Goal: Book appointment/travel/reservation

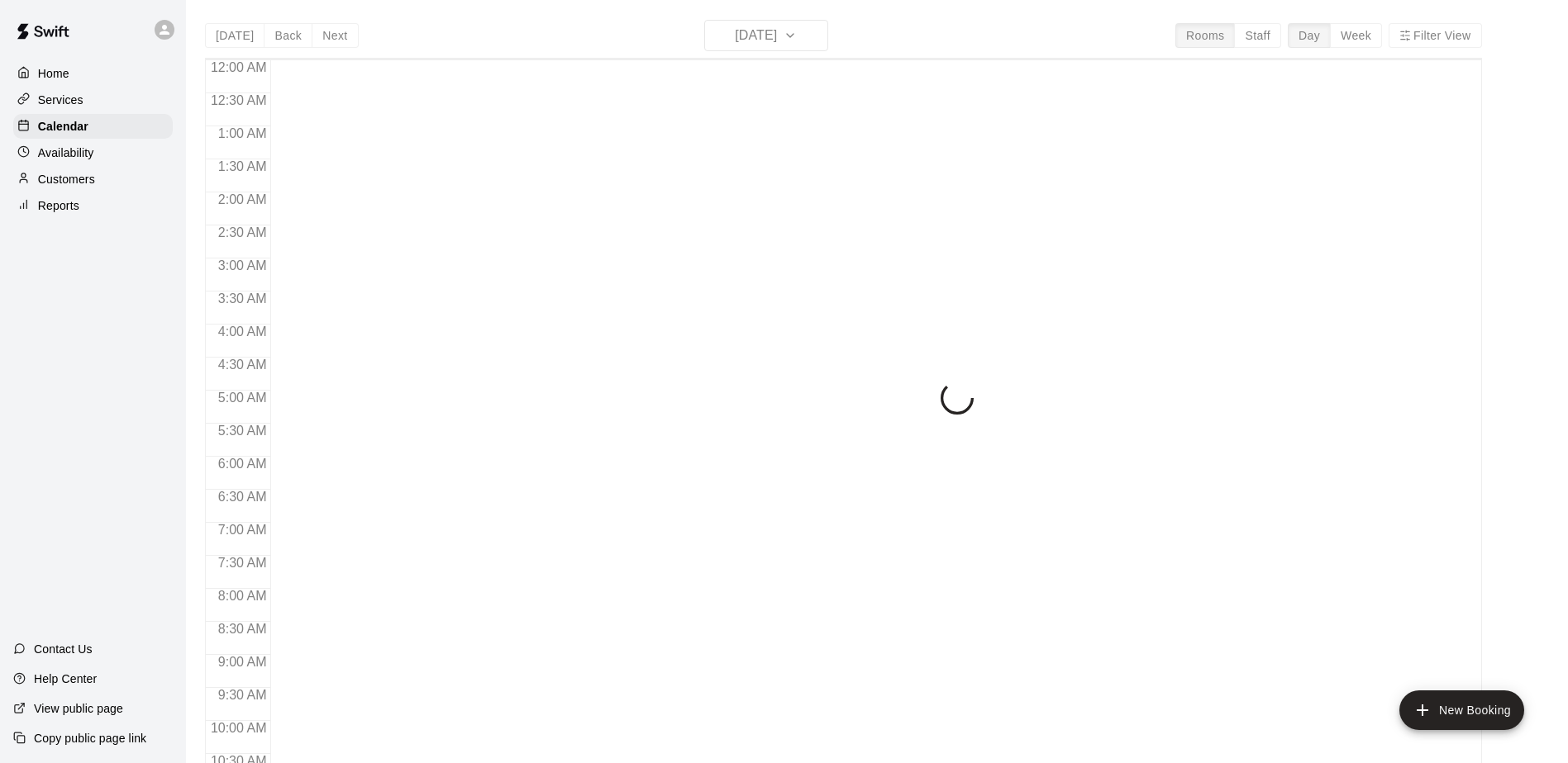
scroll to position [864, 0]
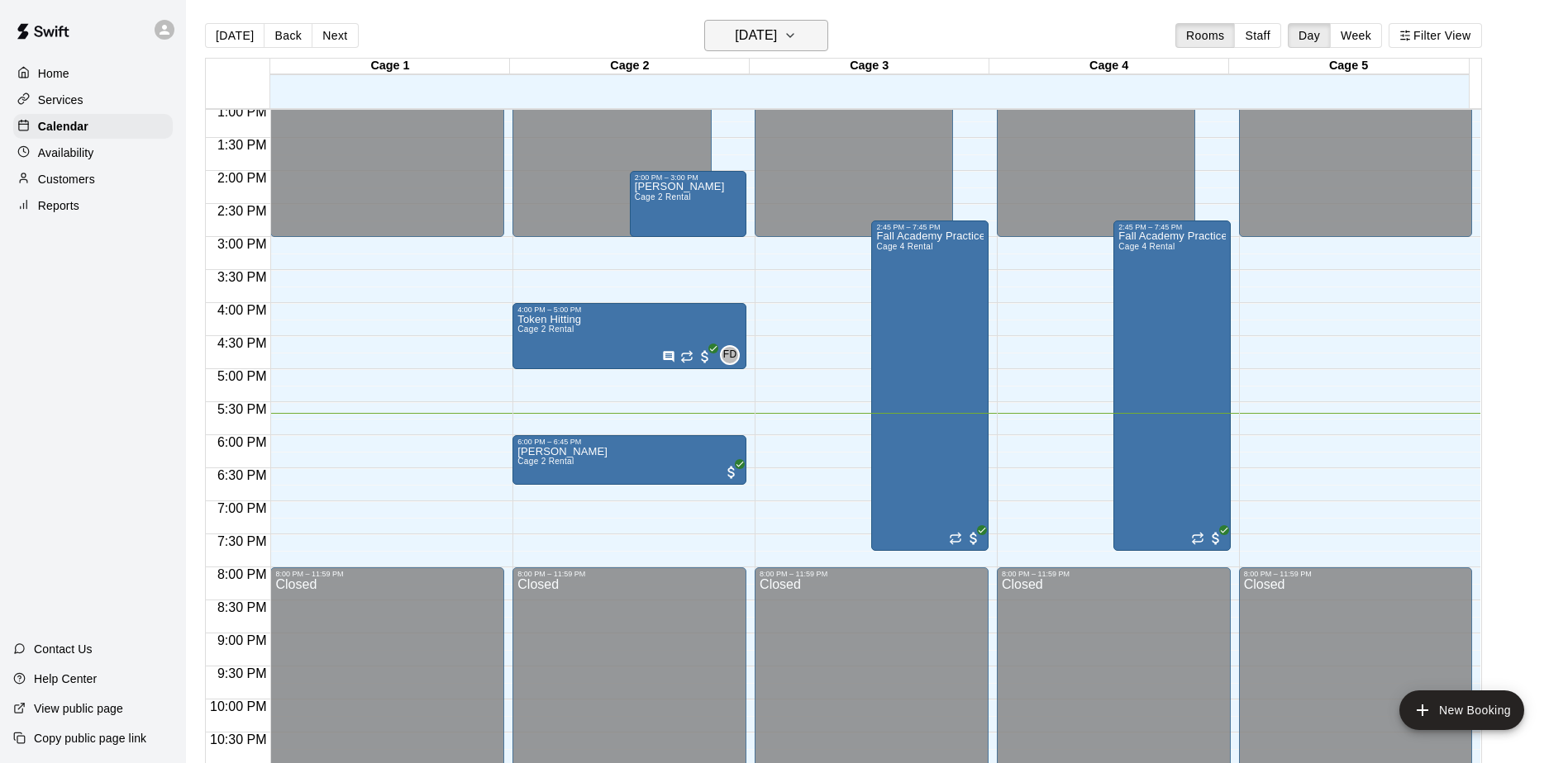
click at [777, 44] on h6 "[DATE]" at bounding box center [756, 34] width 42 height 23
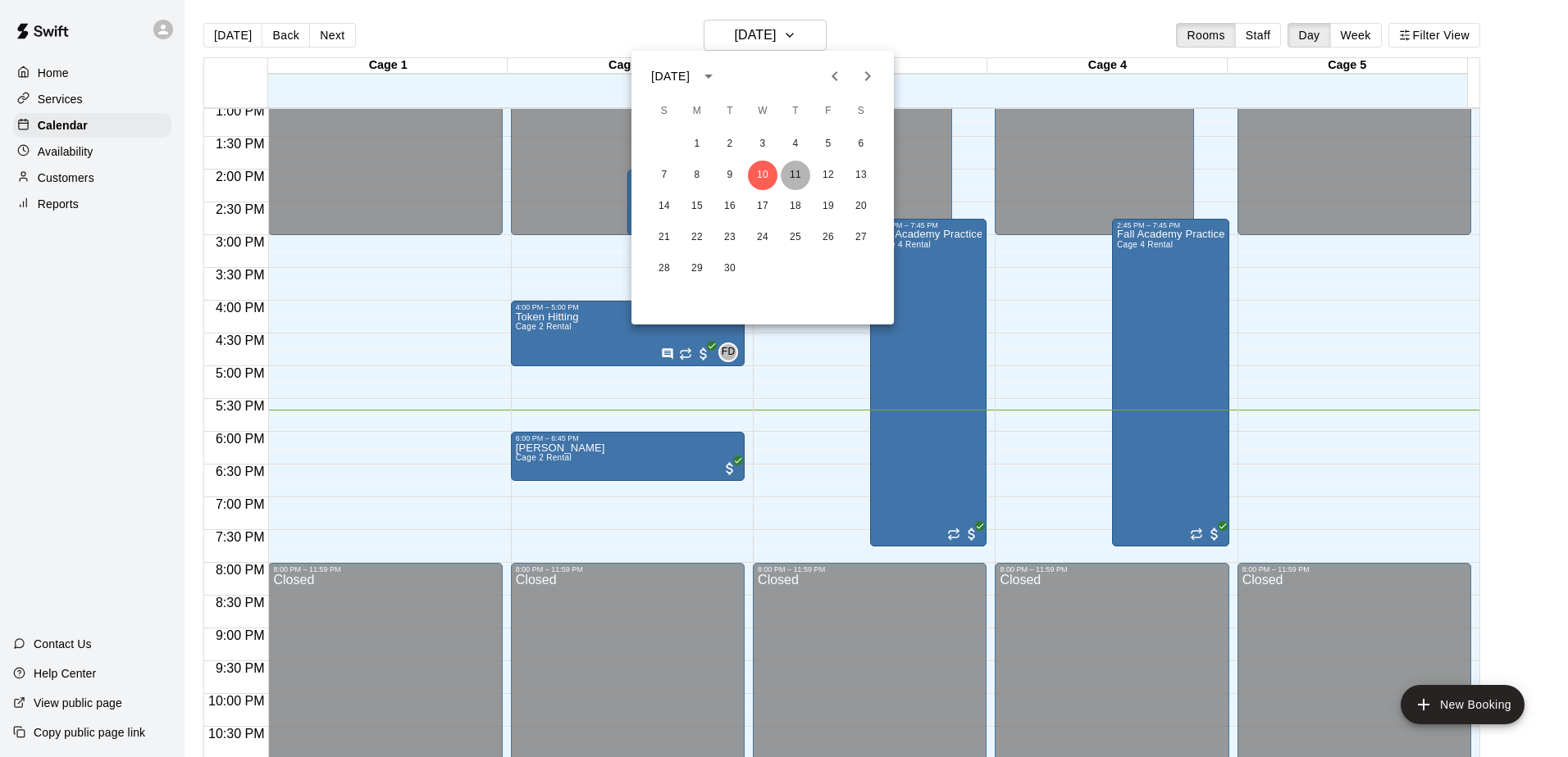
click at [792, 176] on button "11" at bounding box center [795, 174] width 29 height 29
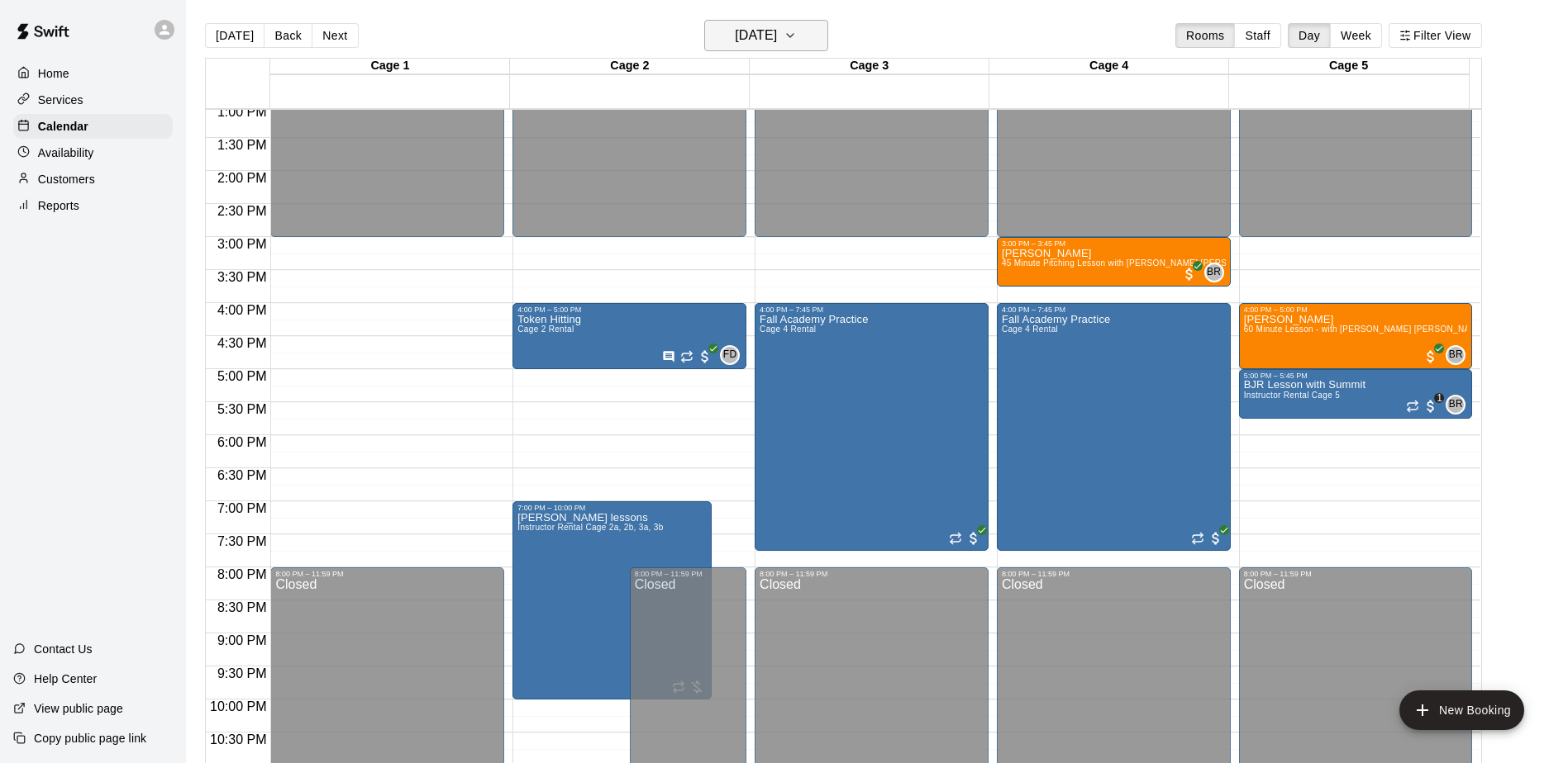
click at [777, 46] on h6 "Thursday Sep 11" at bounding box center [756, 34] width 42 height 23
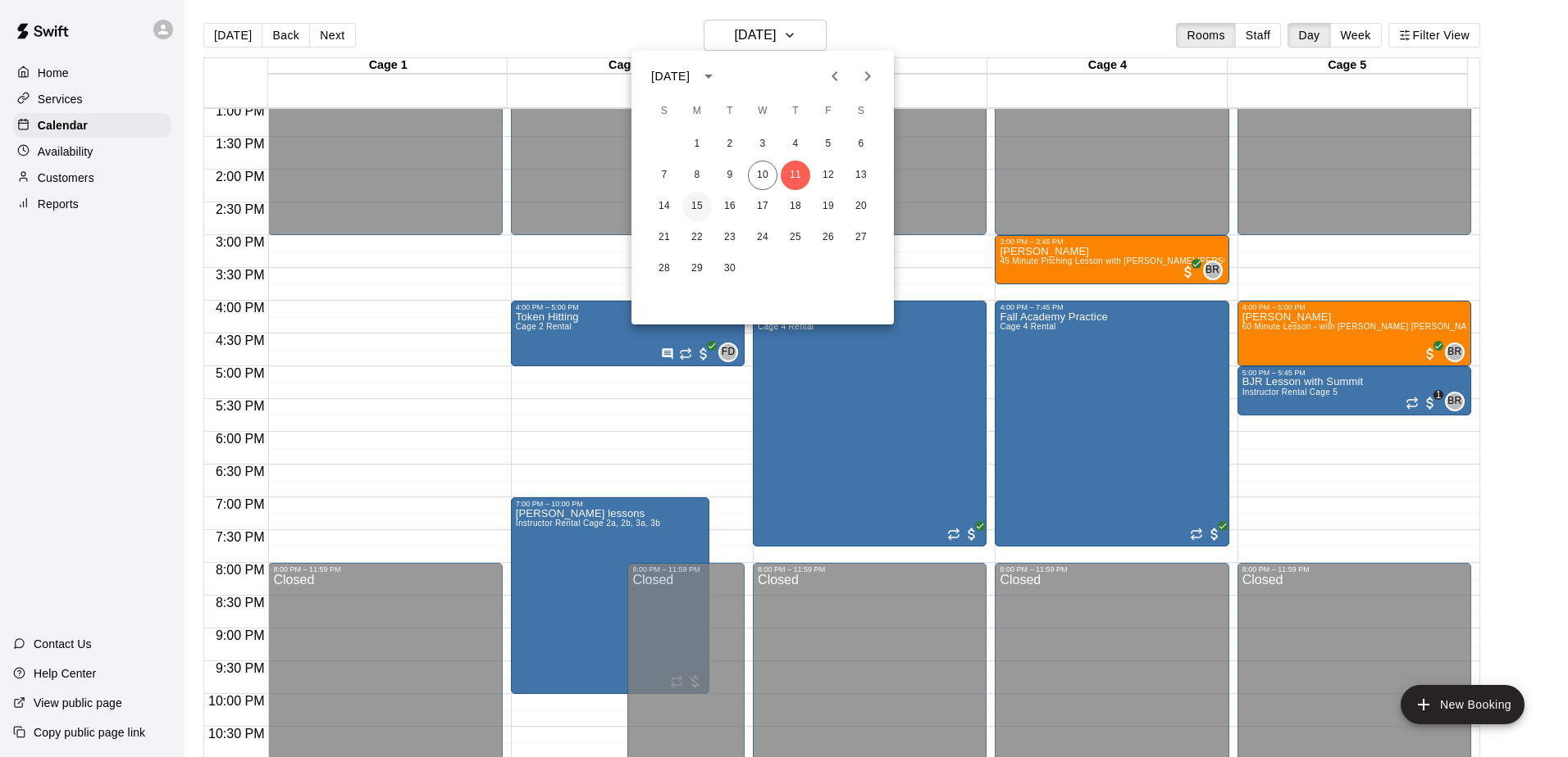
click at [698, 214] on button "15" at bounding box center [696, 206] width 29 height 29
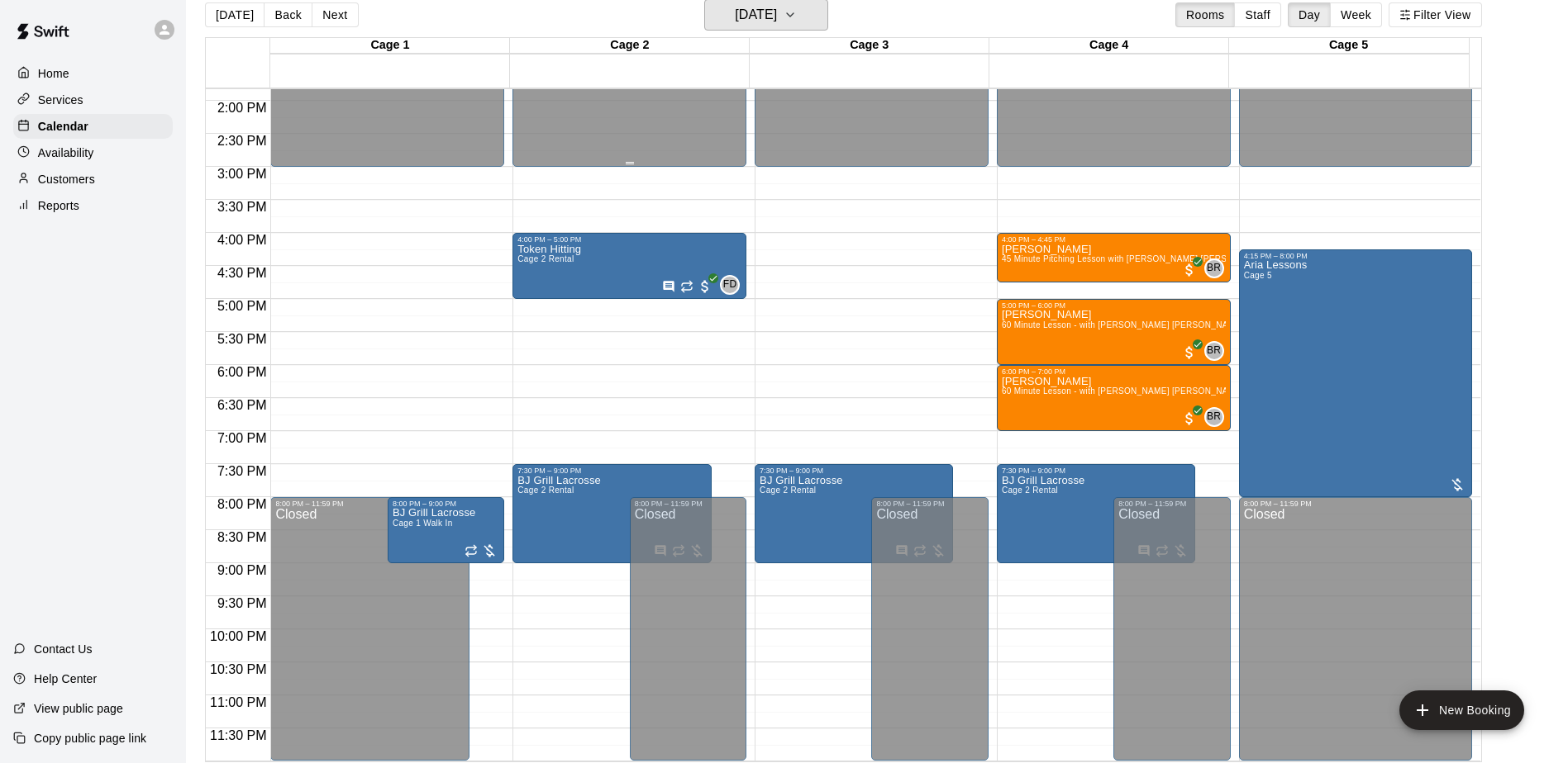
scroll to position [26, 0]
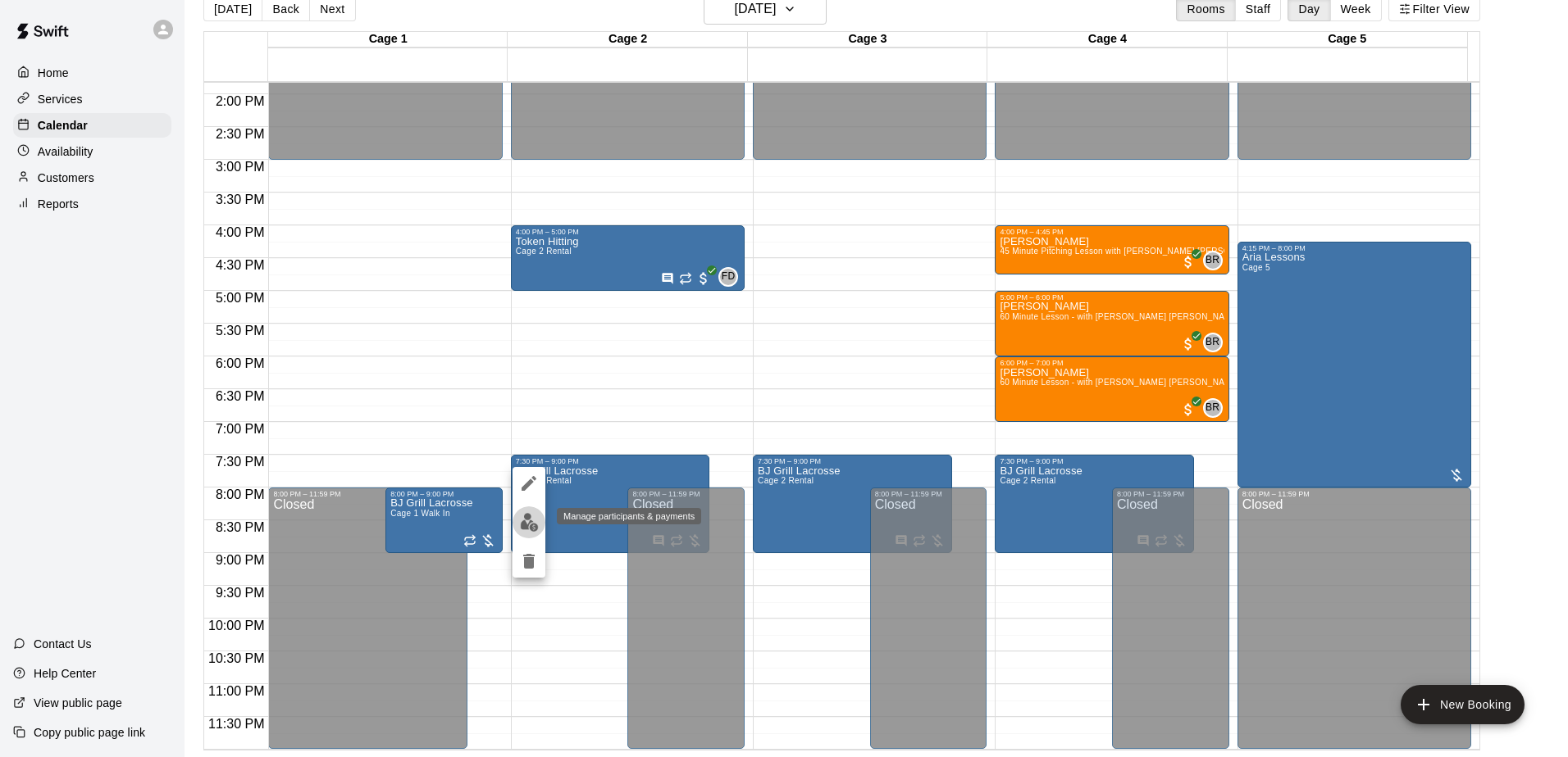
click at [524, 516] on img "edit" at bounding box center [529, 522] width 19 height 19
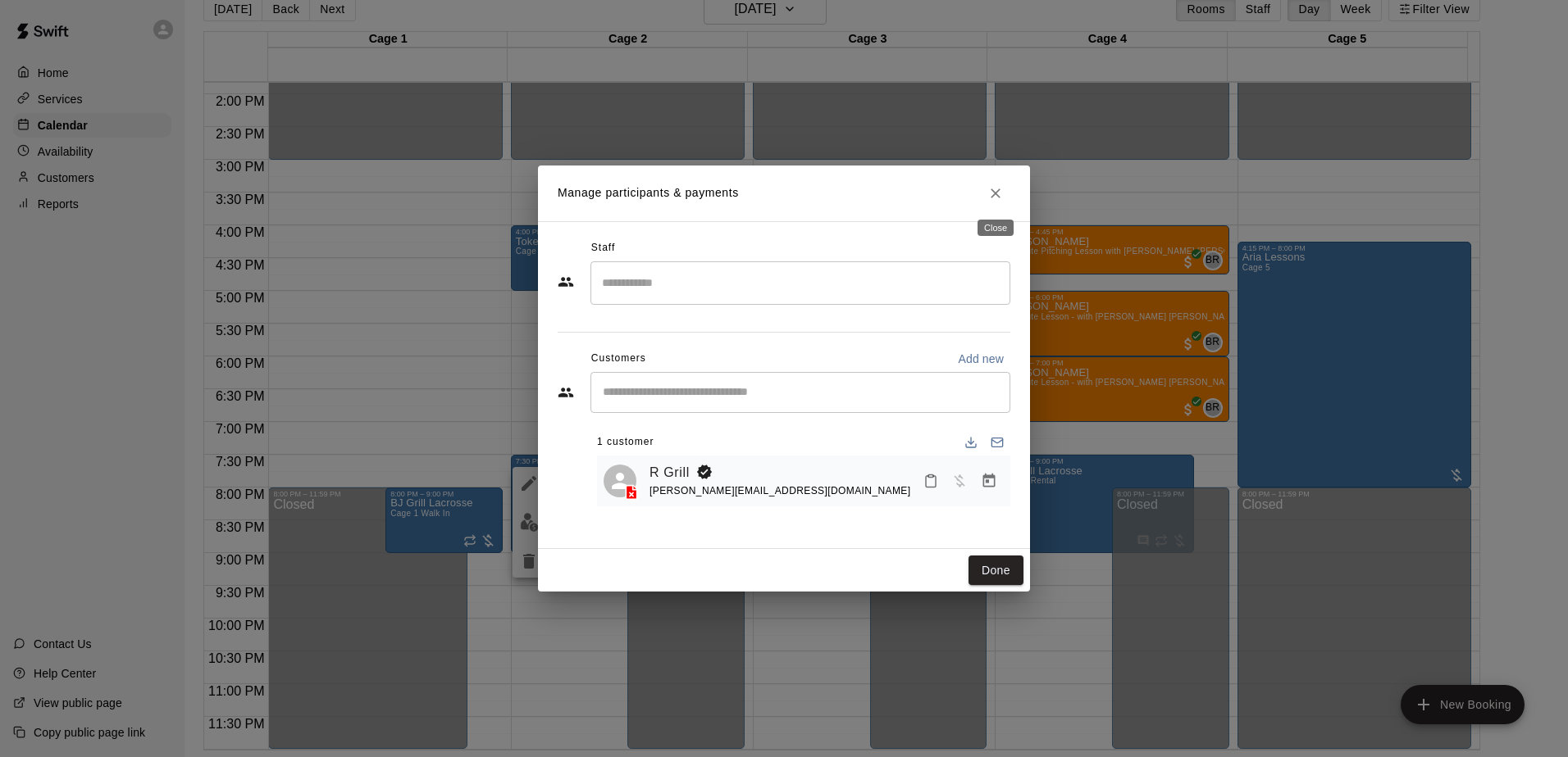
click at [1004, 188] on button "Close" at bounding box center [994, 193] width 29 height 29
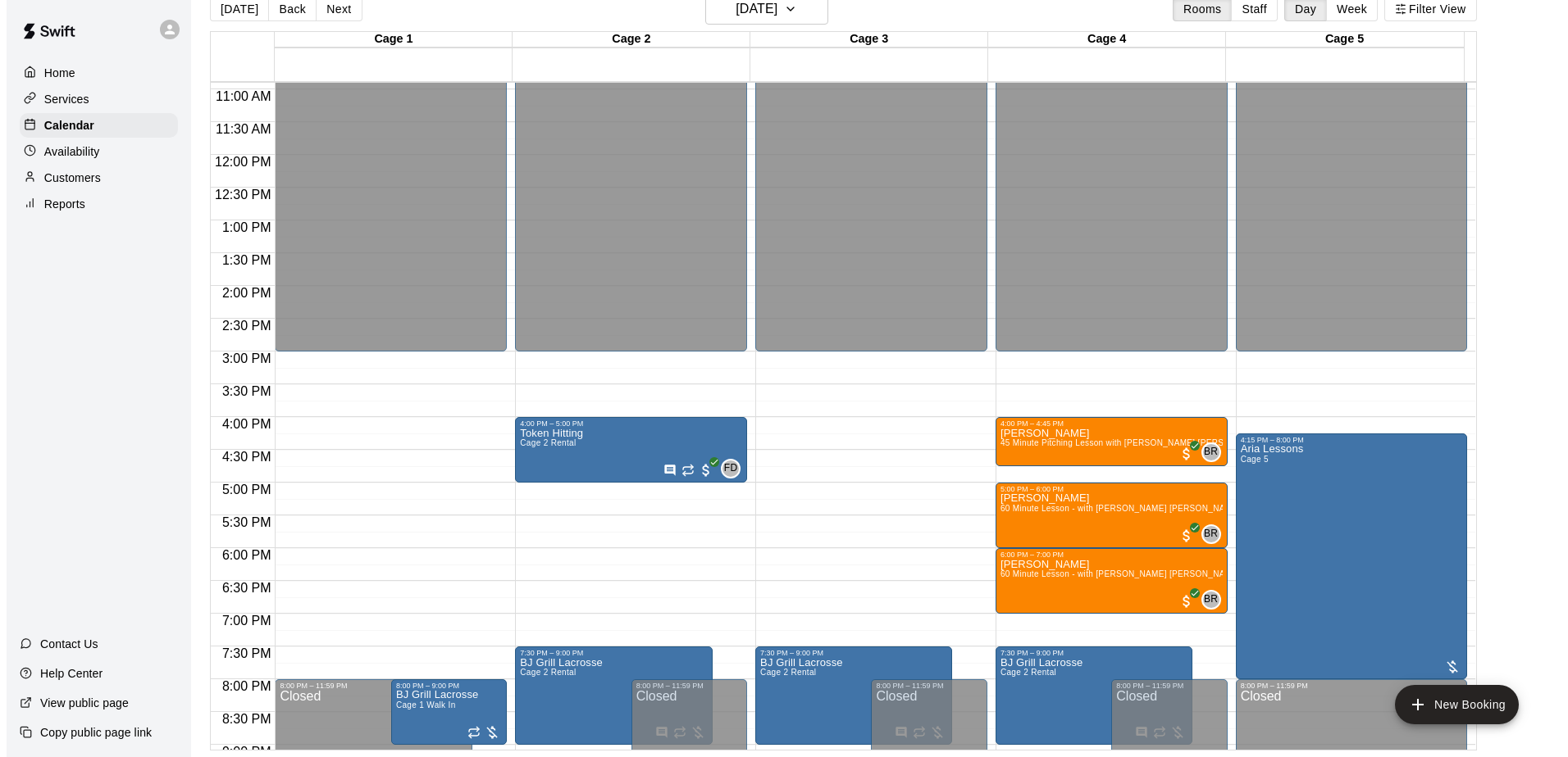
scroll to position [744, 0]
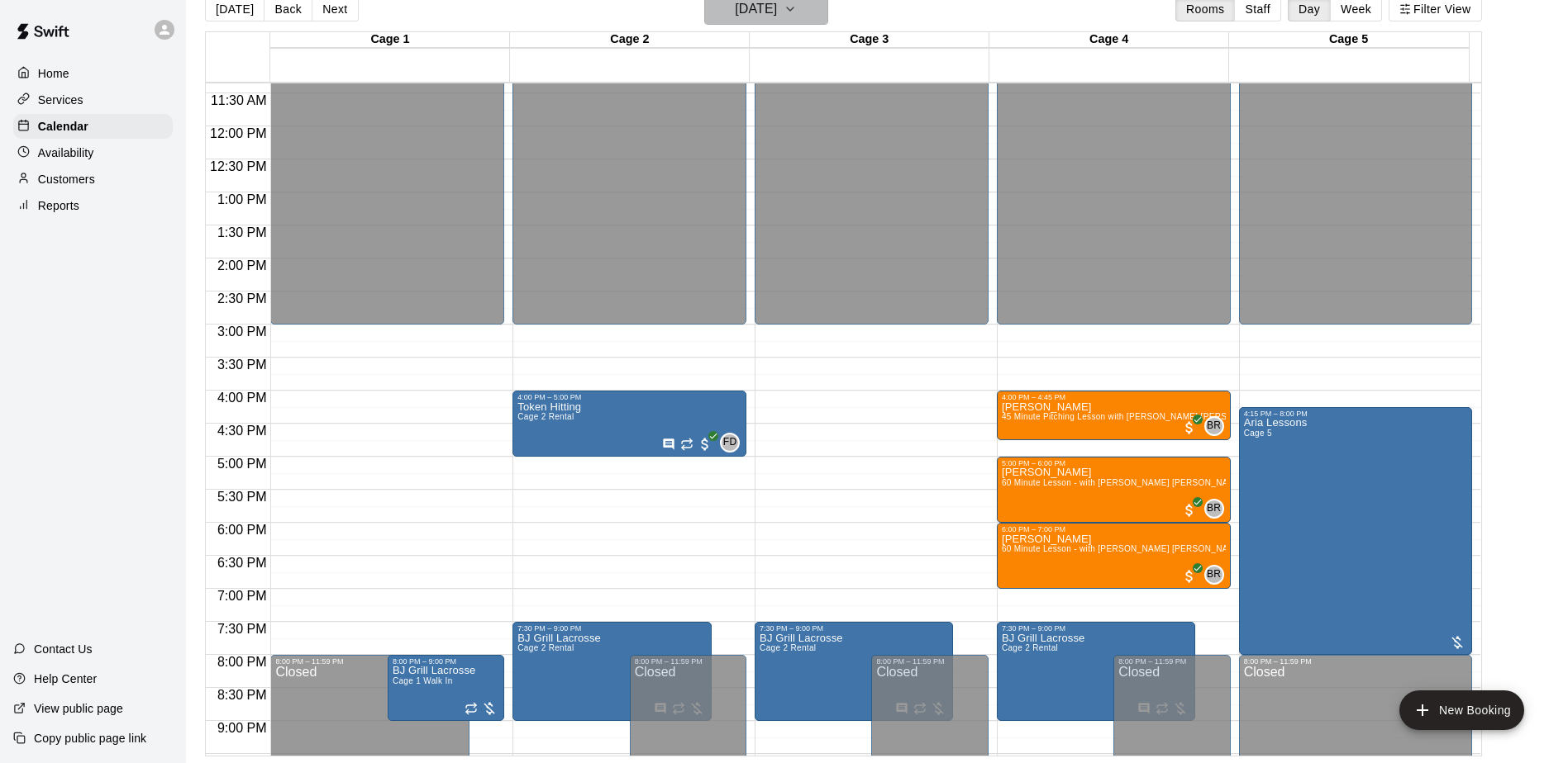
click at [797, 13] on icon "button" at bounding box center [790, 9] width 13 height 20
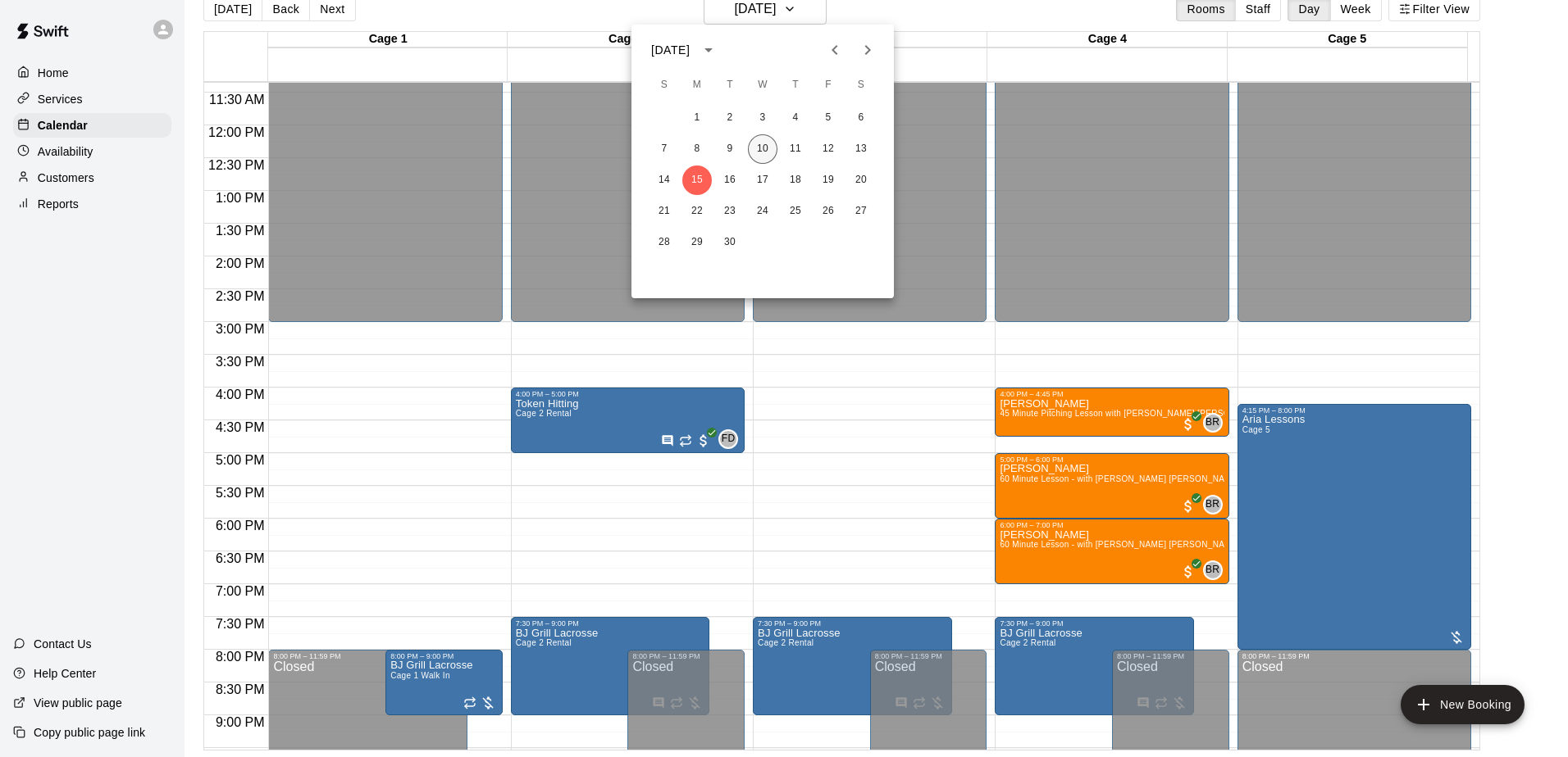
click at [763, 151] on button "10" at bounding box center [762, 149] width 29 height 29
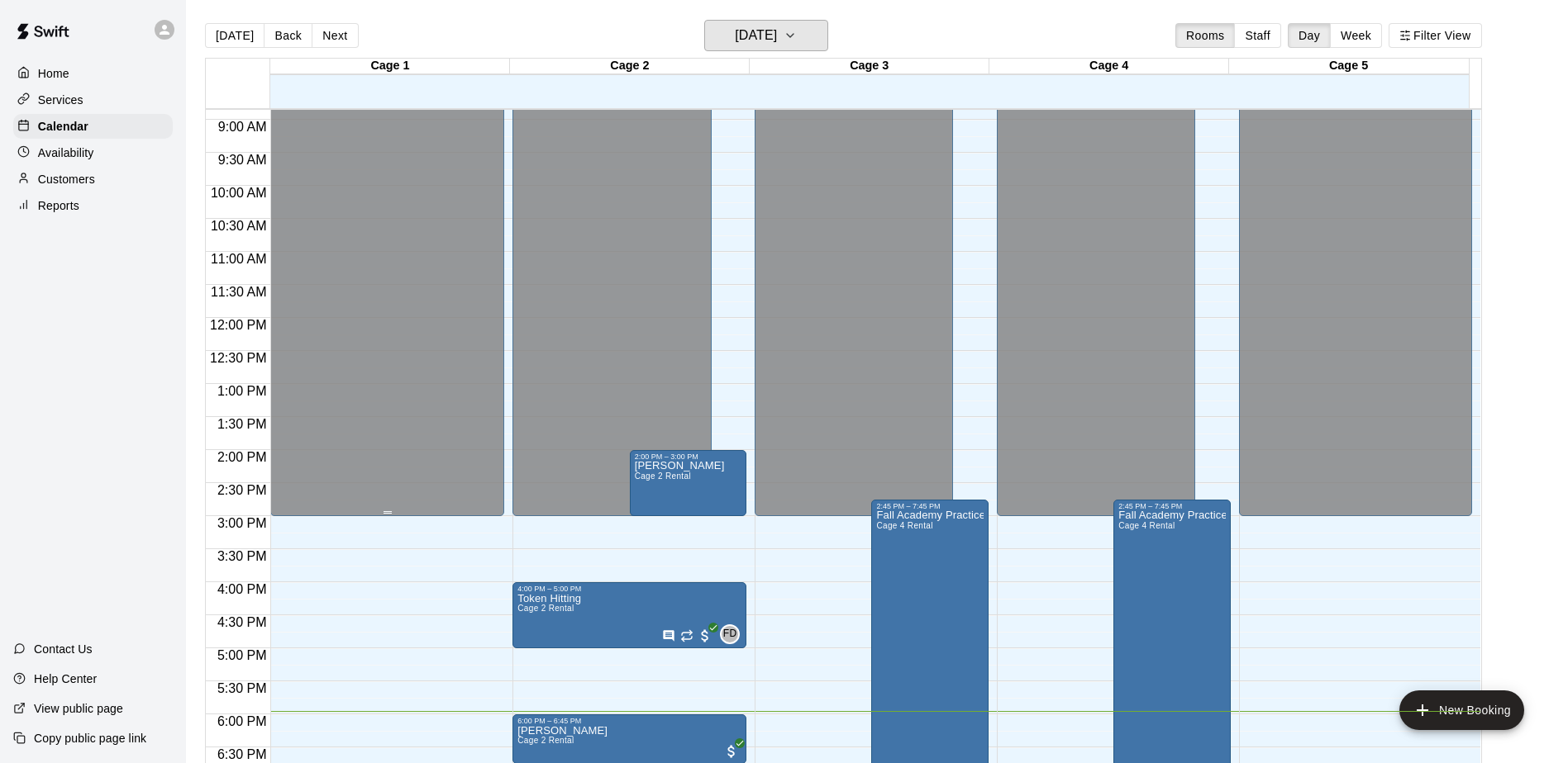
scroll to position [502, 0]
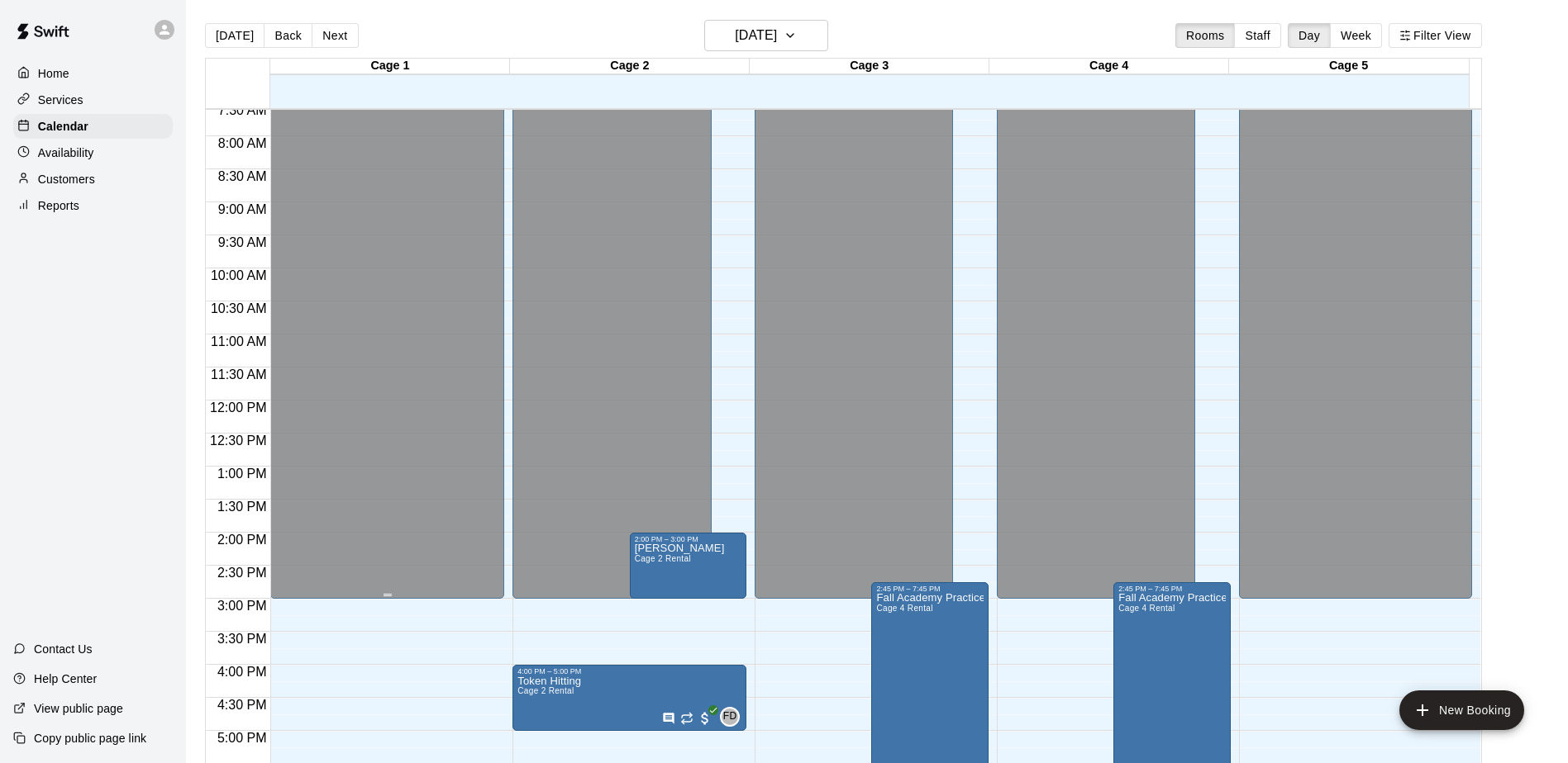
drag, startPoint x: 360, startPoint y: 146, endPoint x: 361, endPoint y: 133, distance: 13.0
drag, startPoint x: 361, startPoint y: 133, endPoint x: 481, endPoint y: 33, distance: 156.2
click at [515, 40] on div "Today Back Next Wednesday Sep 10 Rooms Staff Day Week Filter View" at bounding box center [843, 39] width 1277 height 38
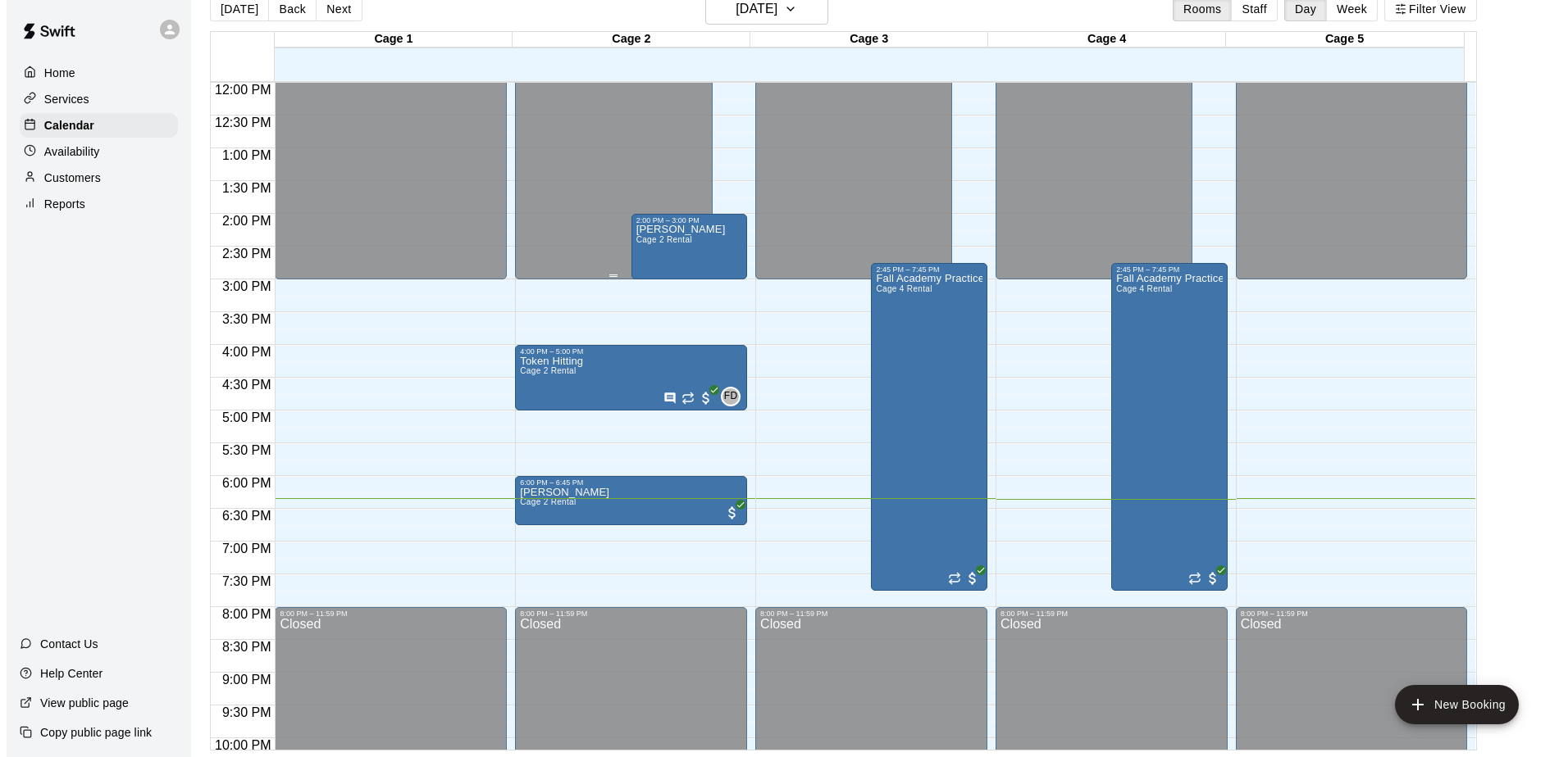
scroll to position [826, 0]
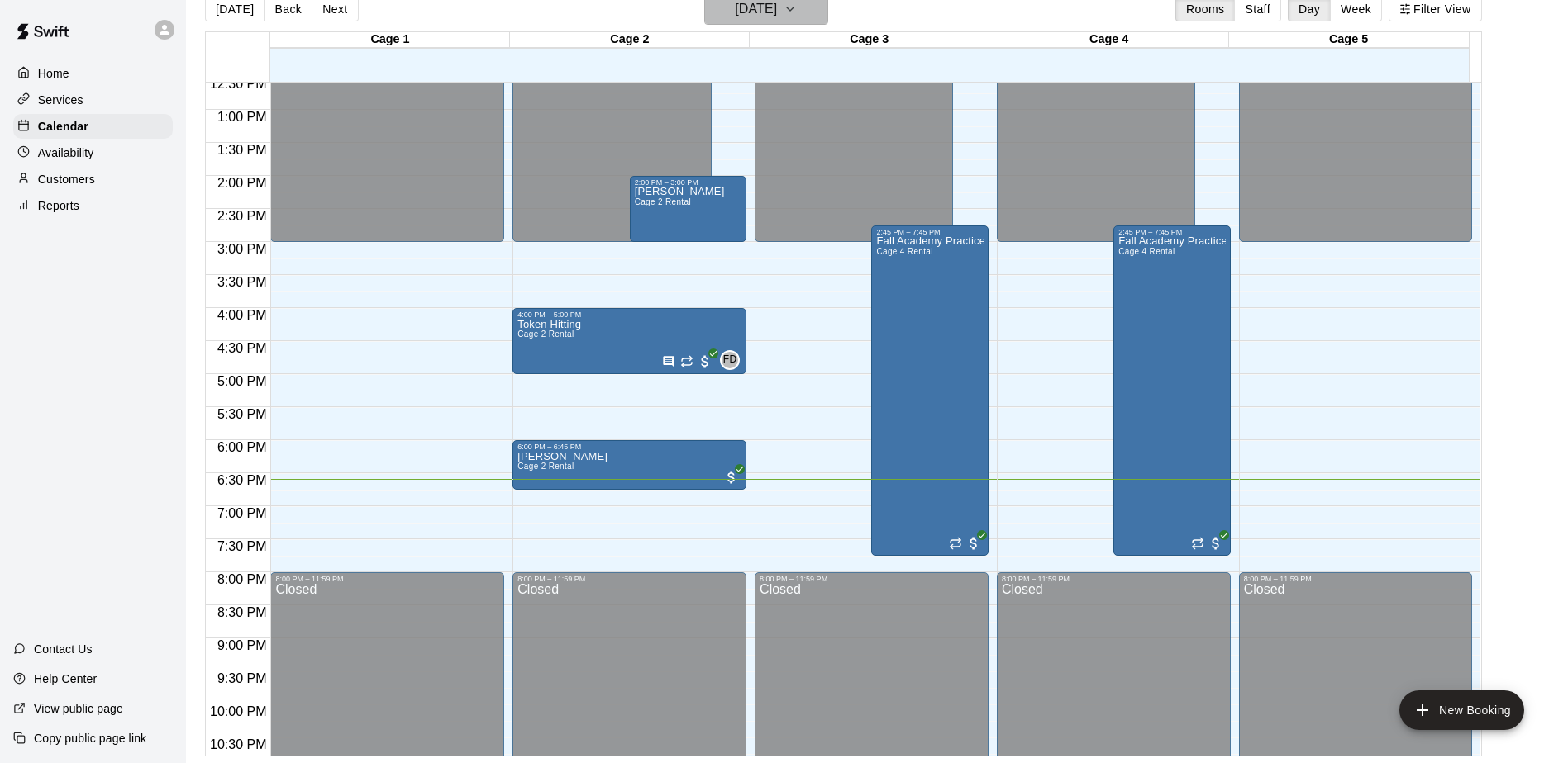
click at [777, 14] on h6 "[DATE]" at bounding box center [756, 8] width 42 height 23
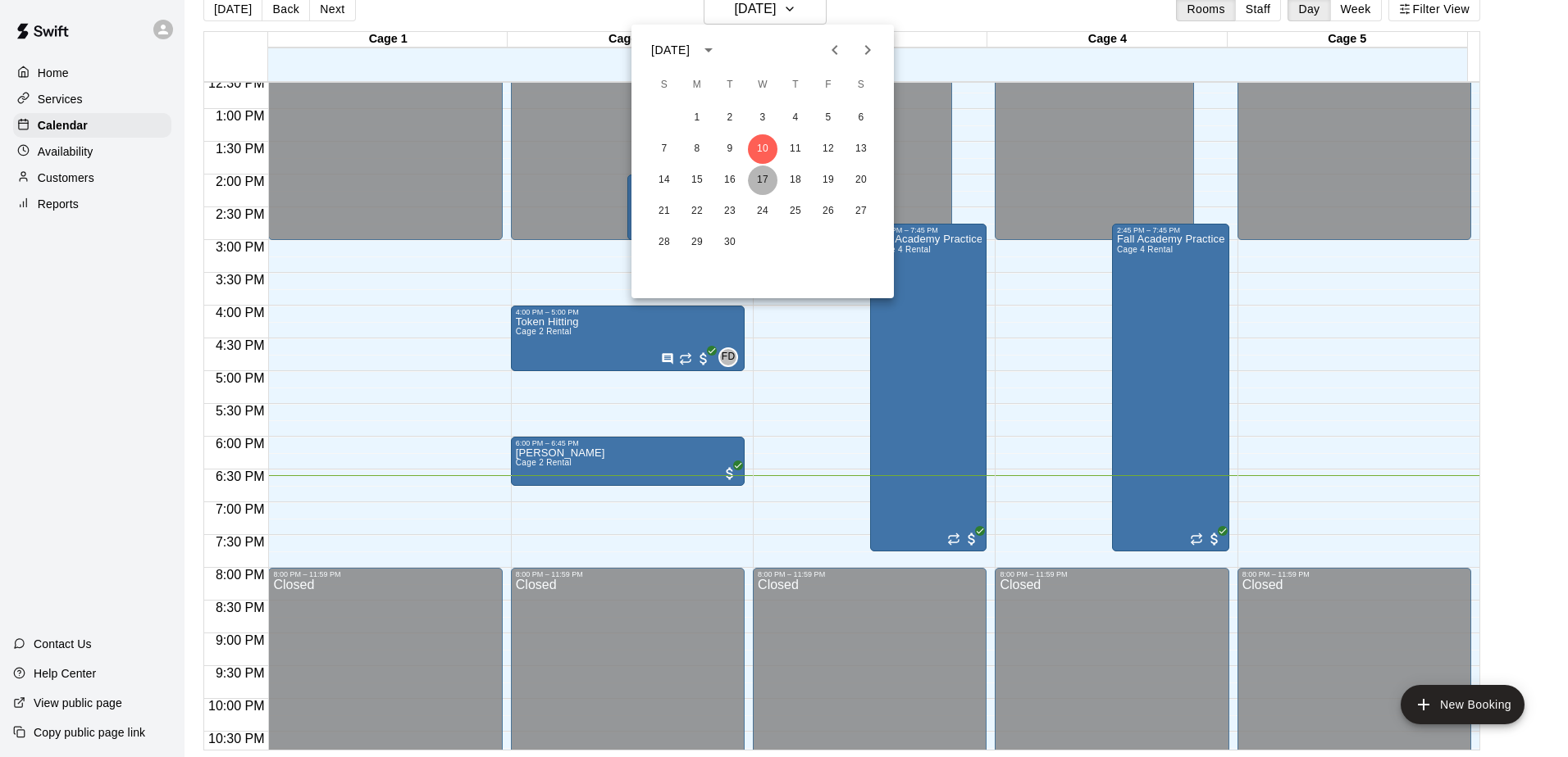
click at [768, 181] on button "17" at bounding box center [762, 179] width 29 height 29
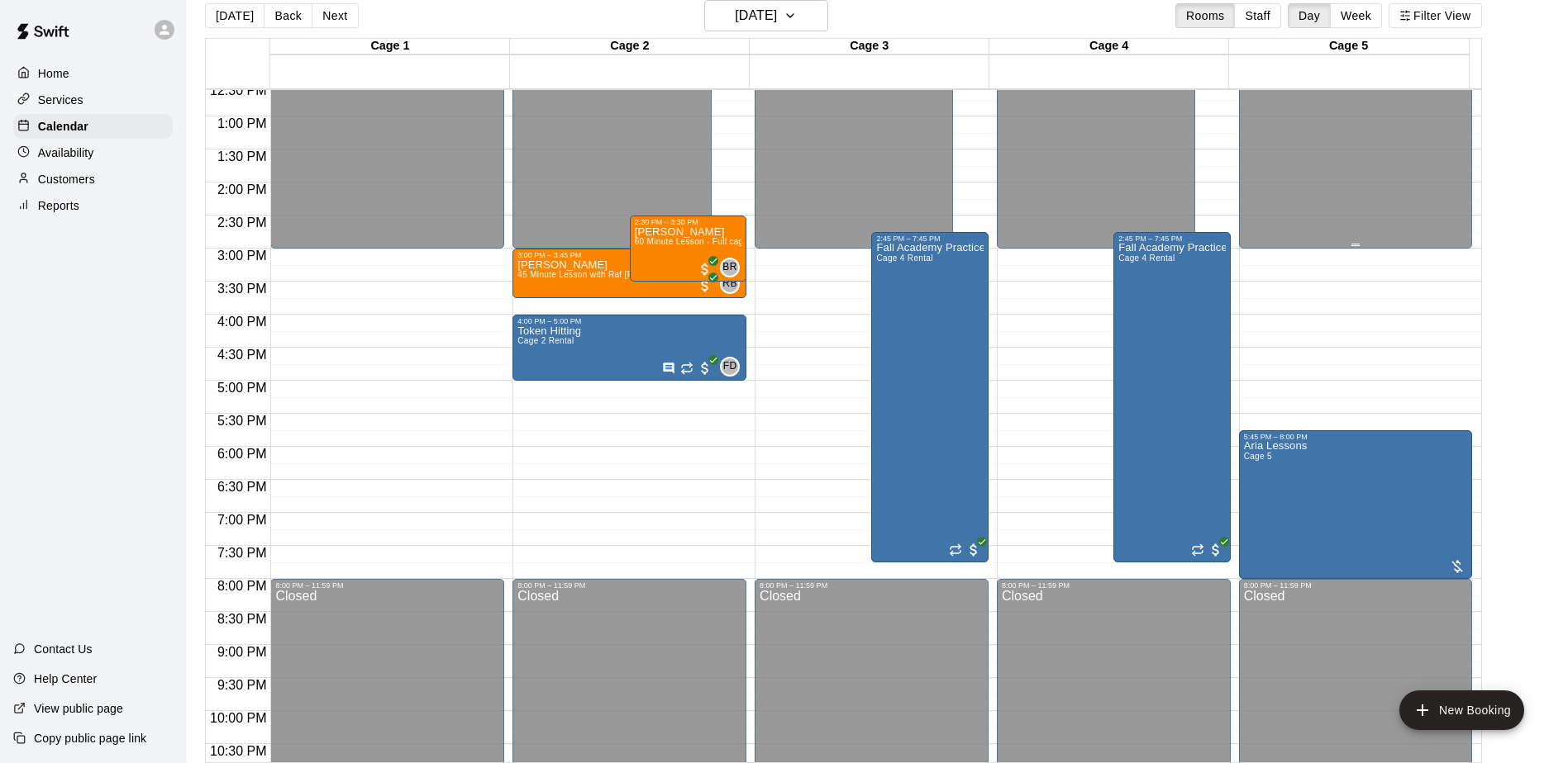
click at [1461, 712] on button "New Booking" at bounding box center [1462, 710] width 125 height 40
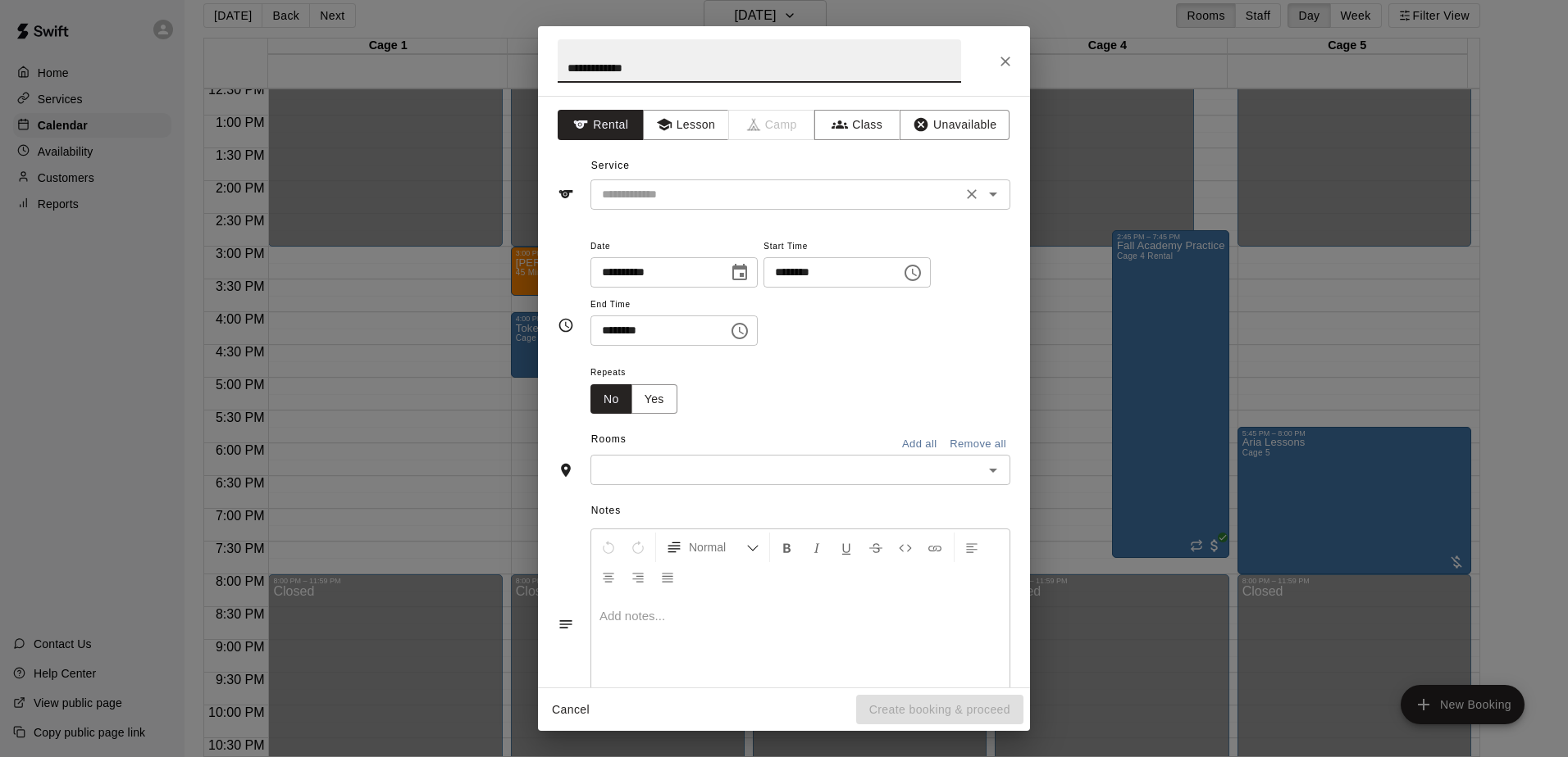
click at [959, 180] on div "​" at bounding box center [800, 194] width 420 height 30
type input "**********"
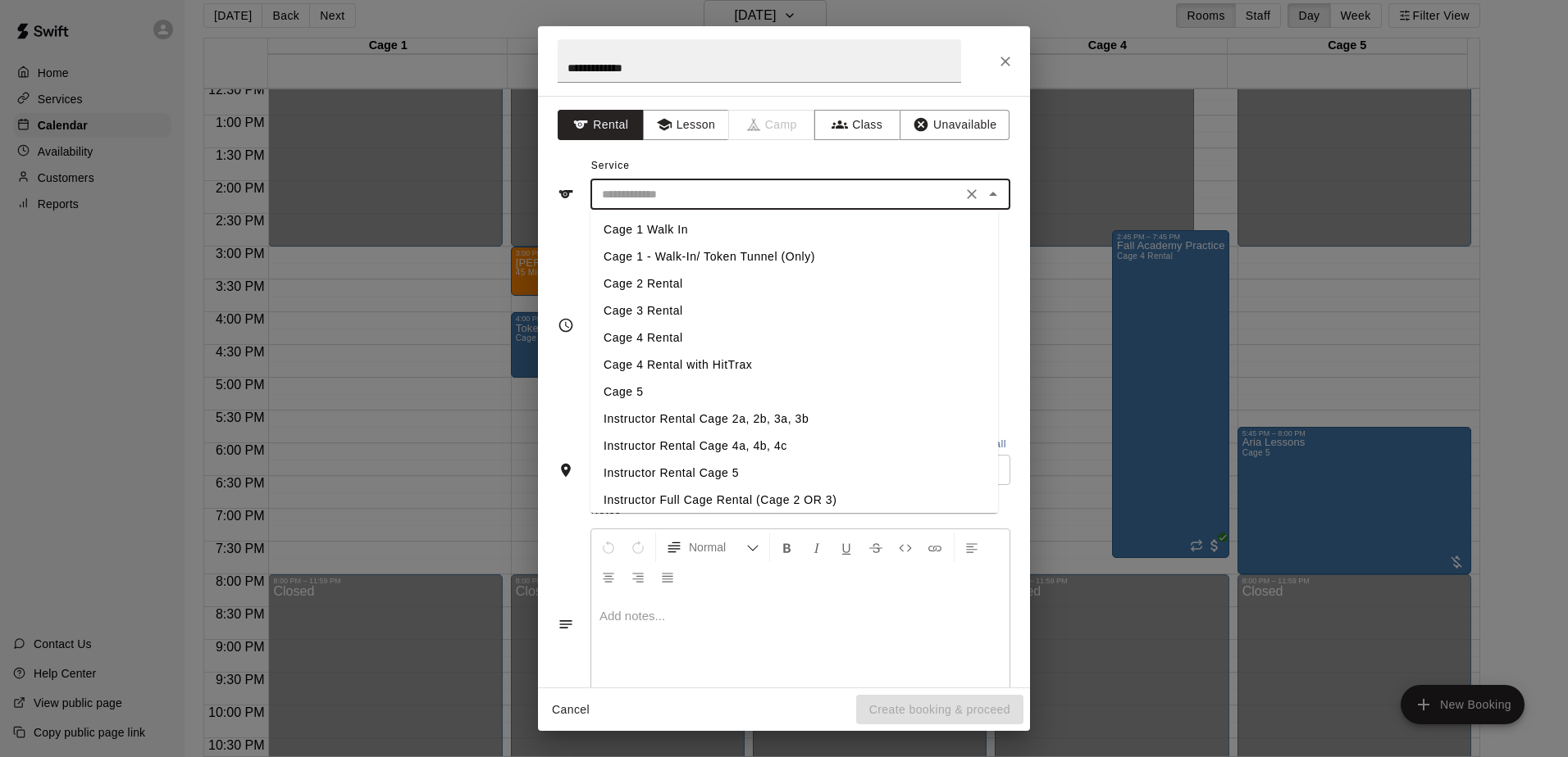
click at [659, 391] on li "Cage 5" at bounding box center [794, 392] width 407 height 27
type input "******"
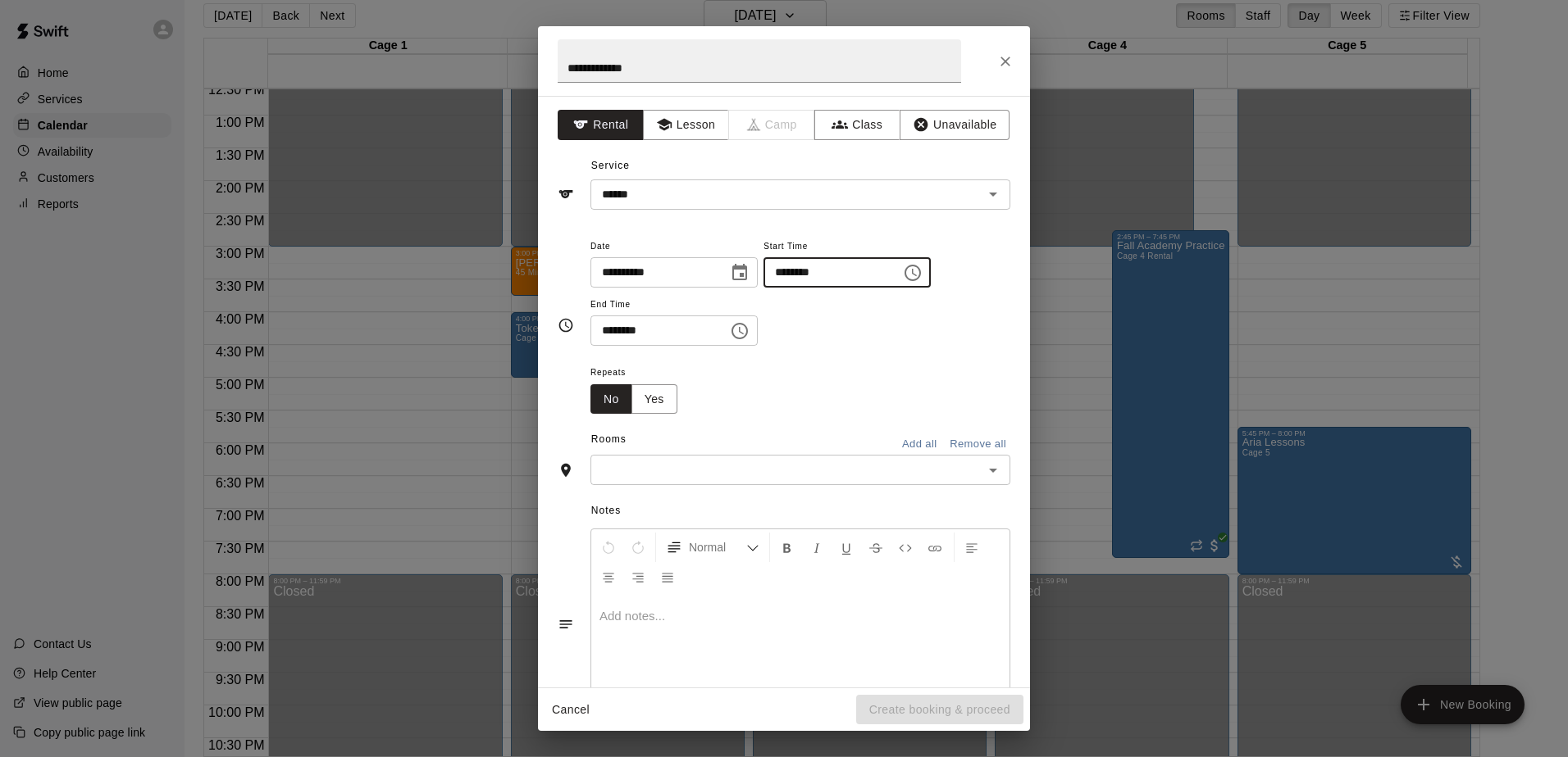
click at [799, 275] on input "********" at bounding box center [826, 272] width 126 height 30
type input "********"
click at [611, 330] on input "********" at bounding box center [653, 331] width 126 height 30
type input "********"
click at [773, 389] on div "Repeats No Yes" at bounding box center [800, 388] width 420 height 52
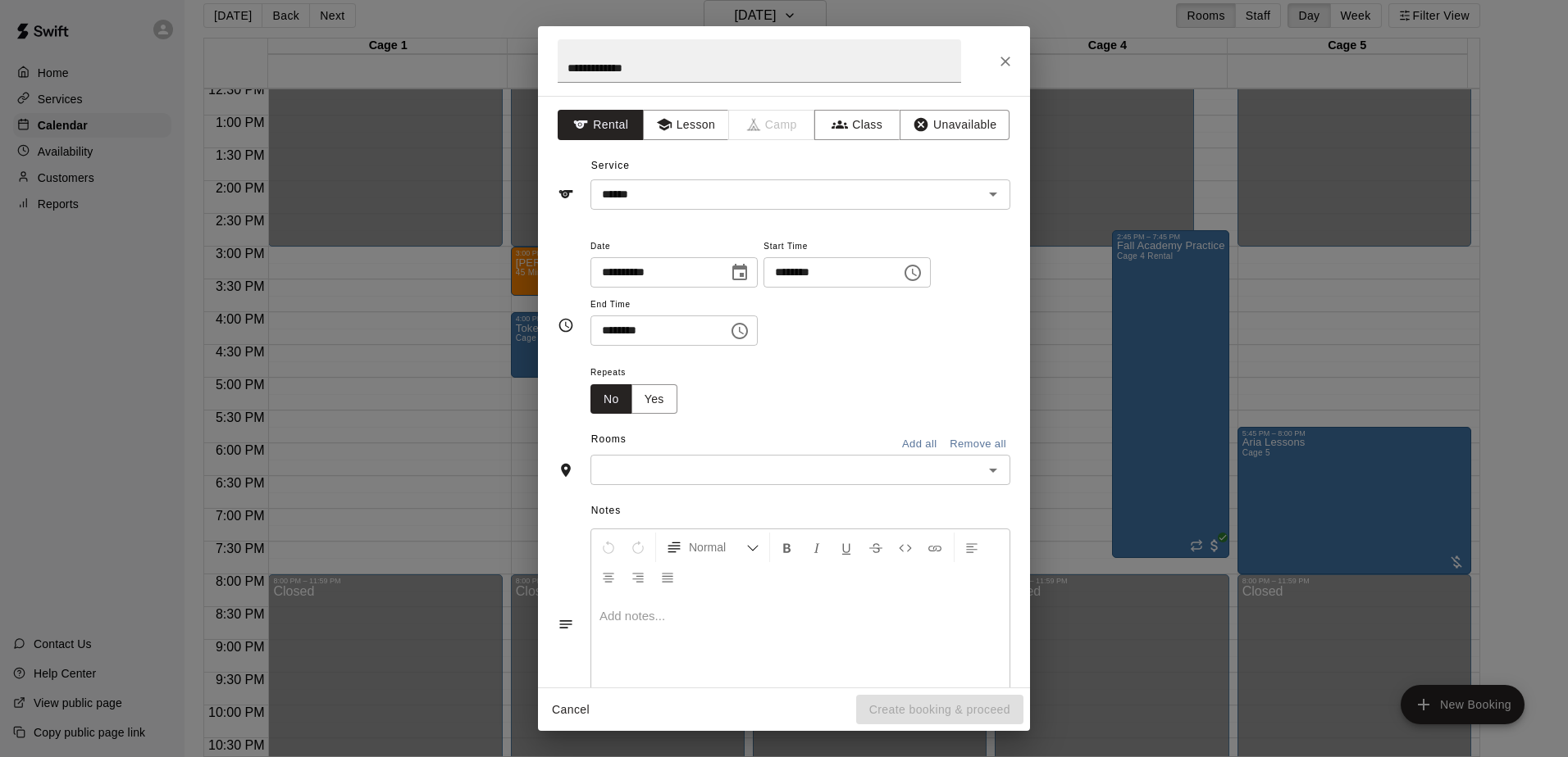
click at [736, 486] on div "Notes Normal Add notes..." at bounding box center [784, 610] width 453 height 251
click at [736, 479] on input "text" at bounding box center [787, 470] width 383 height 21
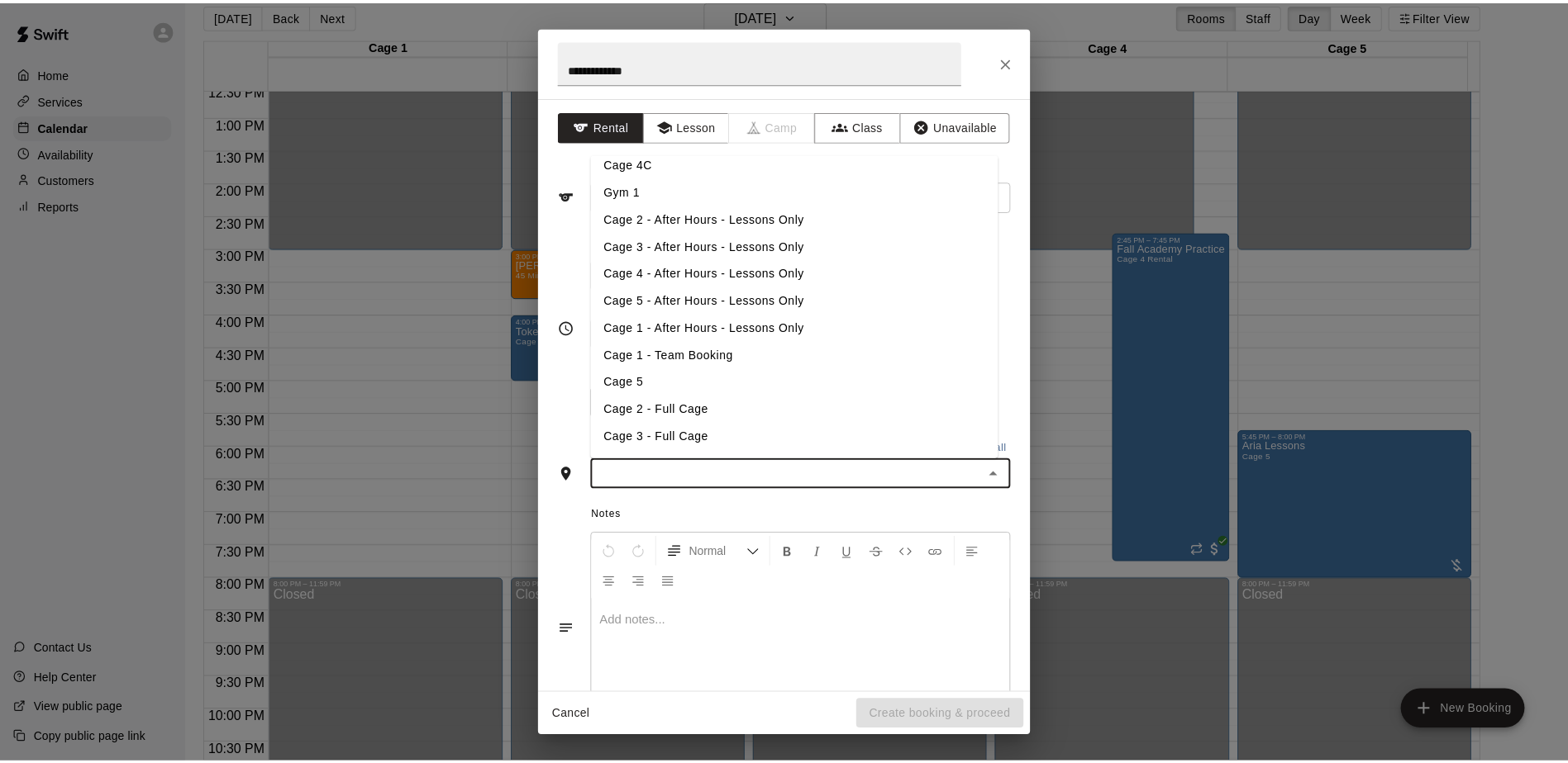
scroll to position [199, 0]
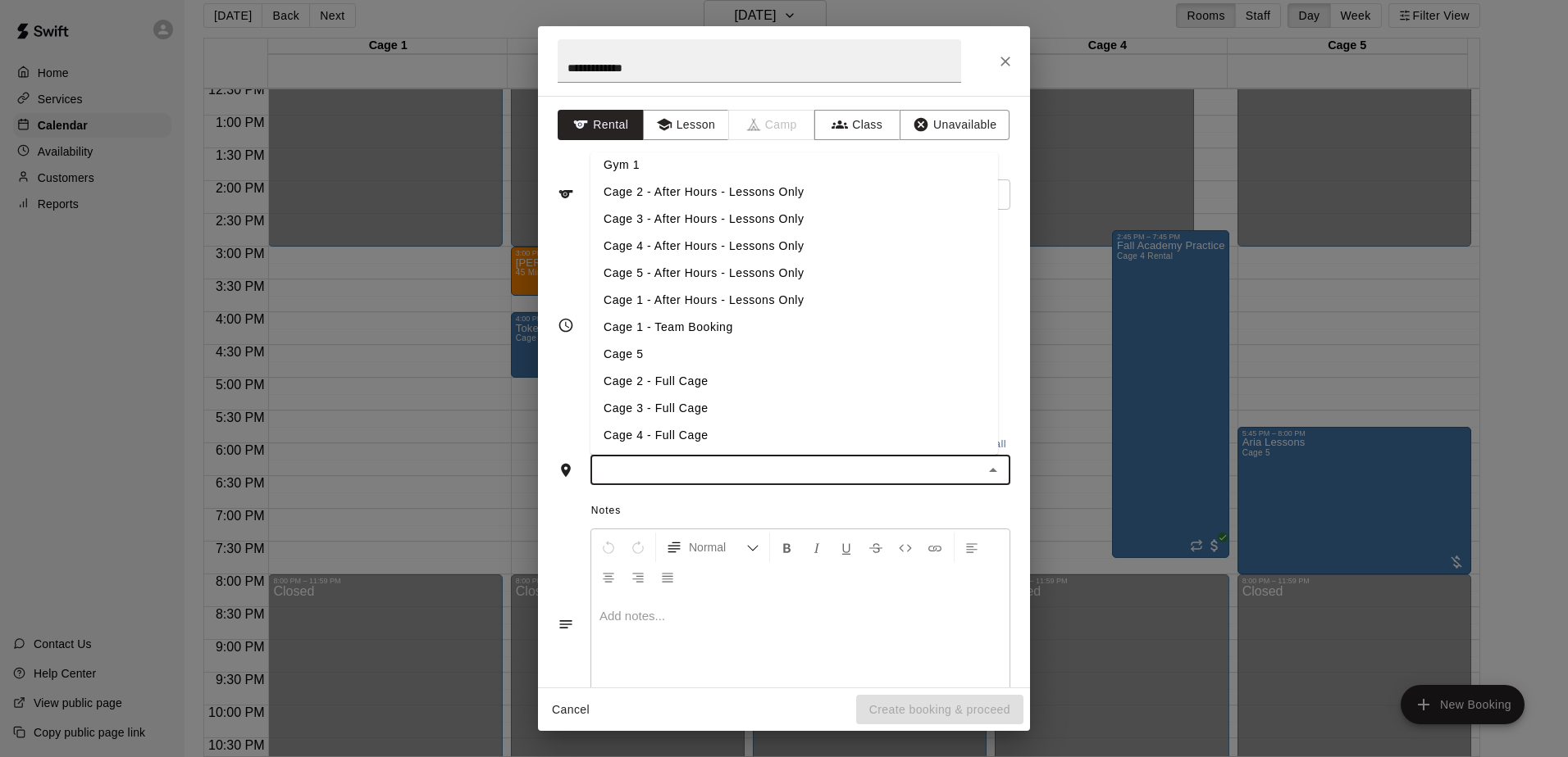
click at [679, 351] on li "Cage 5" at bounding box center [794, 355] width 407 height 27
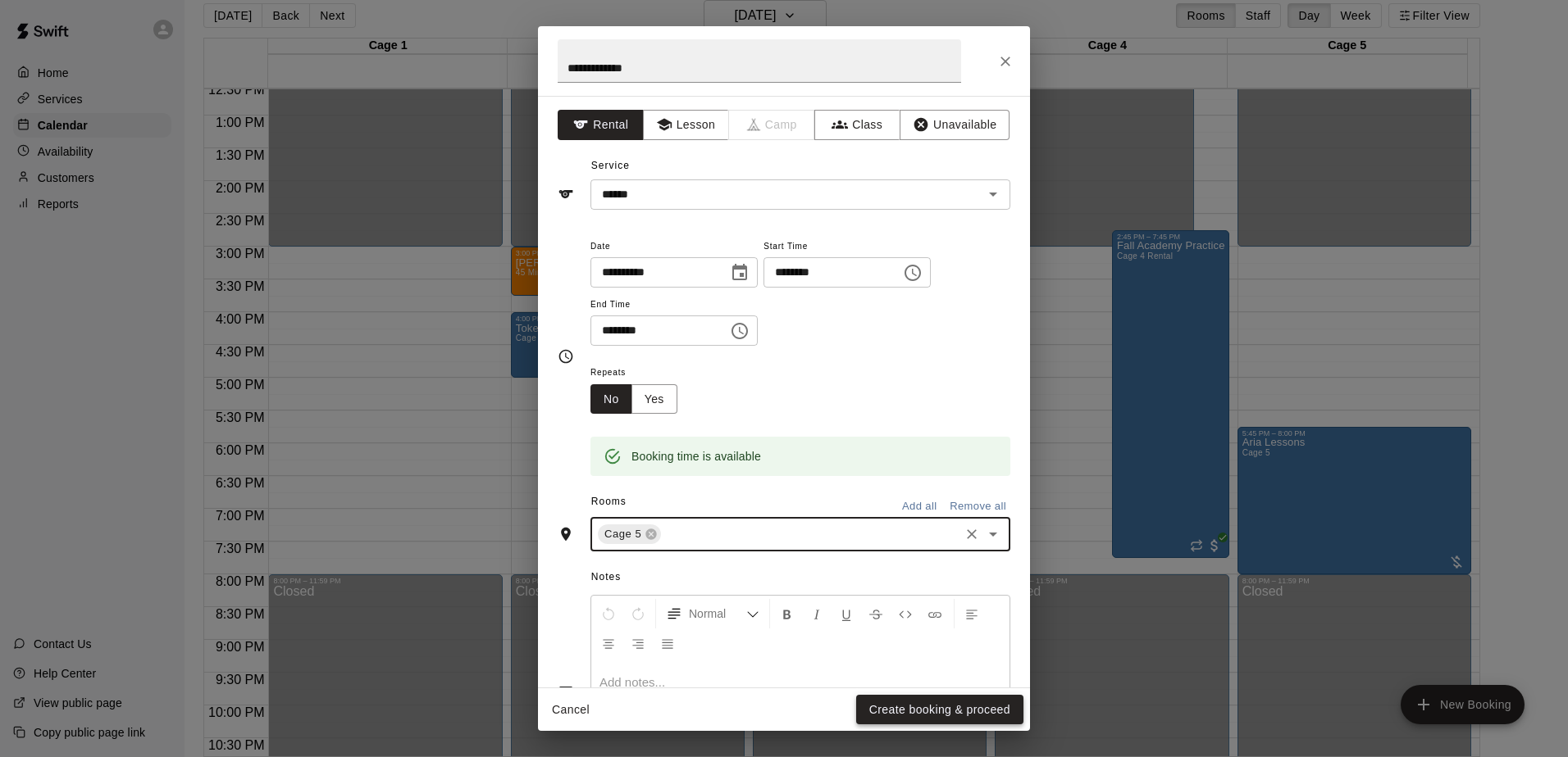
click at [948, 700] on button "Create booking & proceed" at bounding box center [939, 710] width 167 height 30
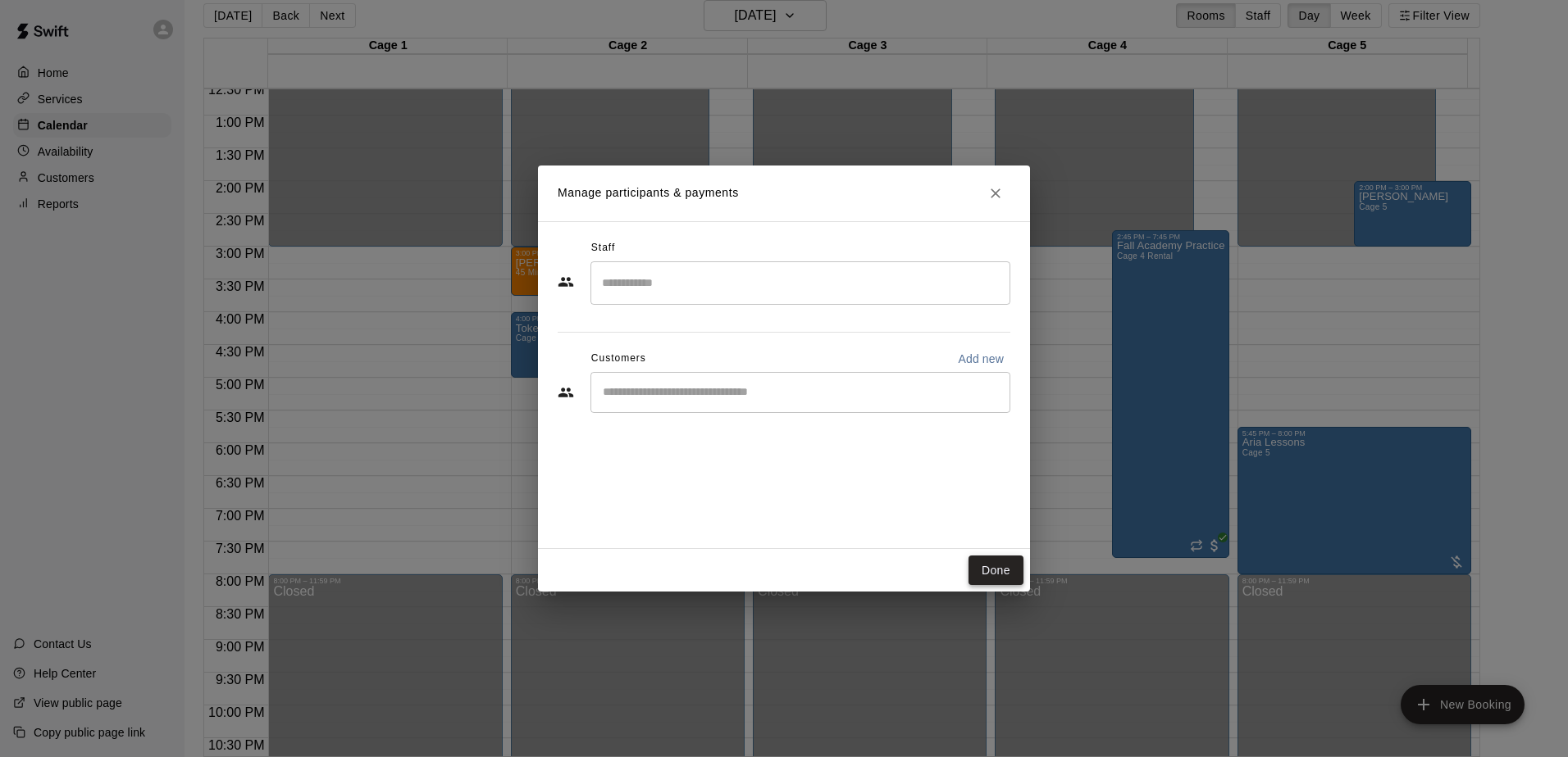
click at [1003, 565] on button "Done" at bounding box center [996, 571] width 55 height 30
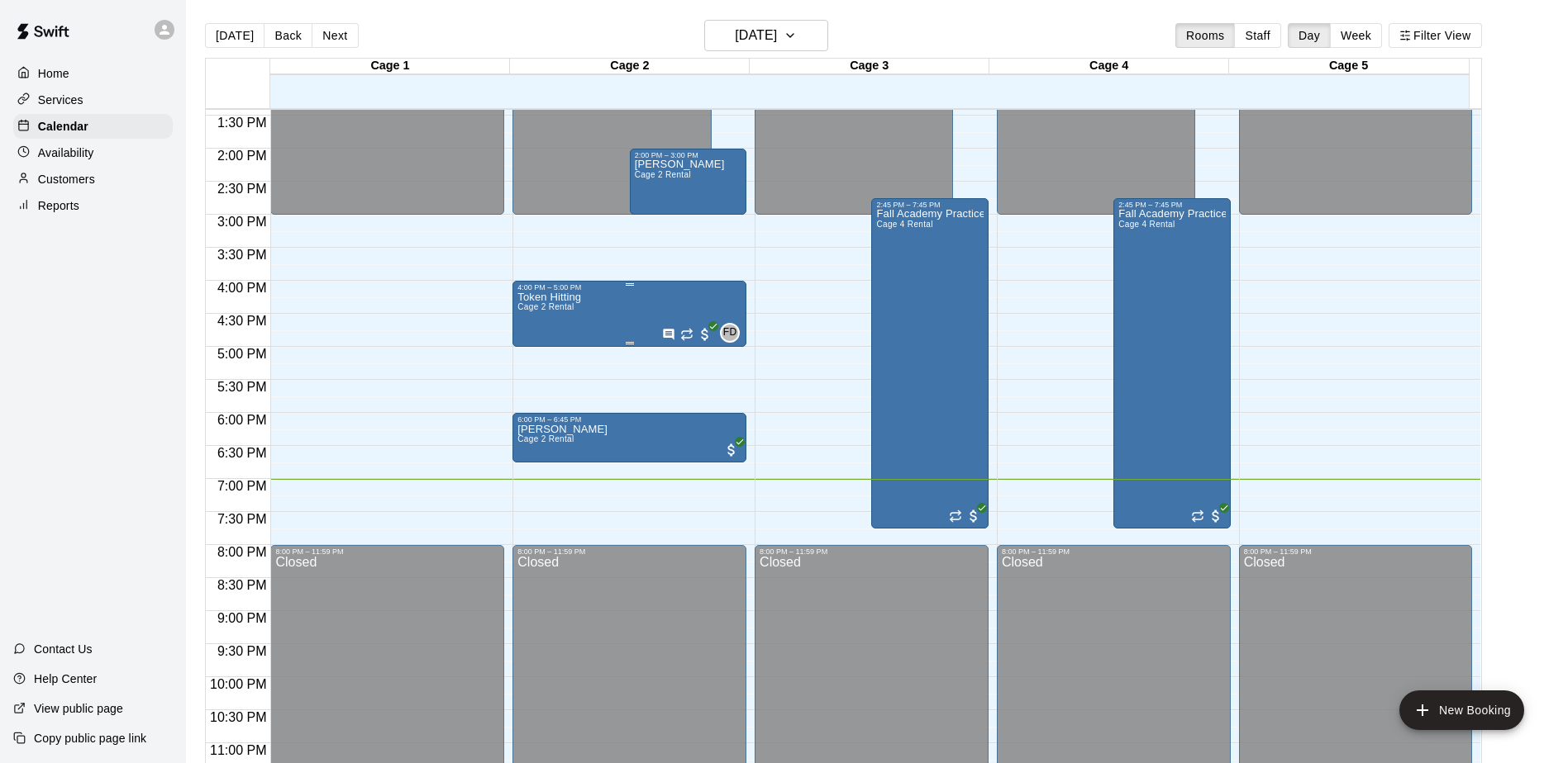
scroll to position [915, 0]
